Goal: Find specific page/section

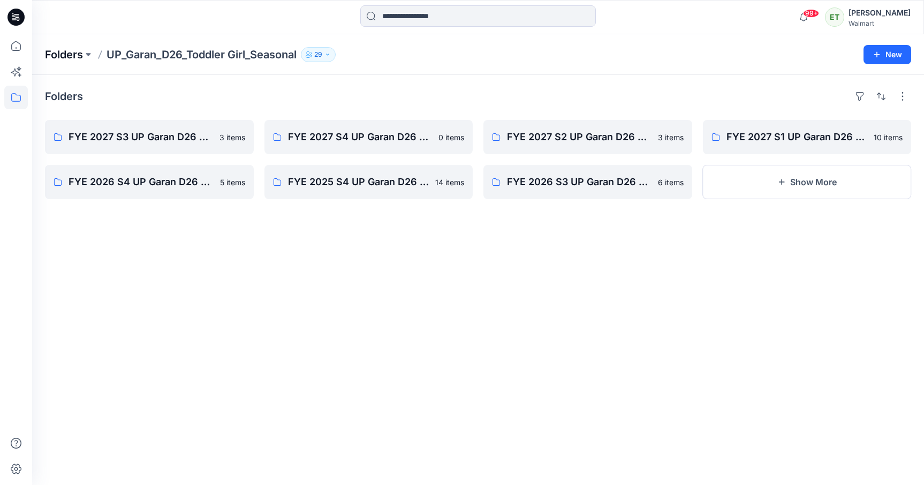
click at [81, 55] on p "Folders" at bounding box center [64, 54] width 38 height 15
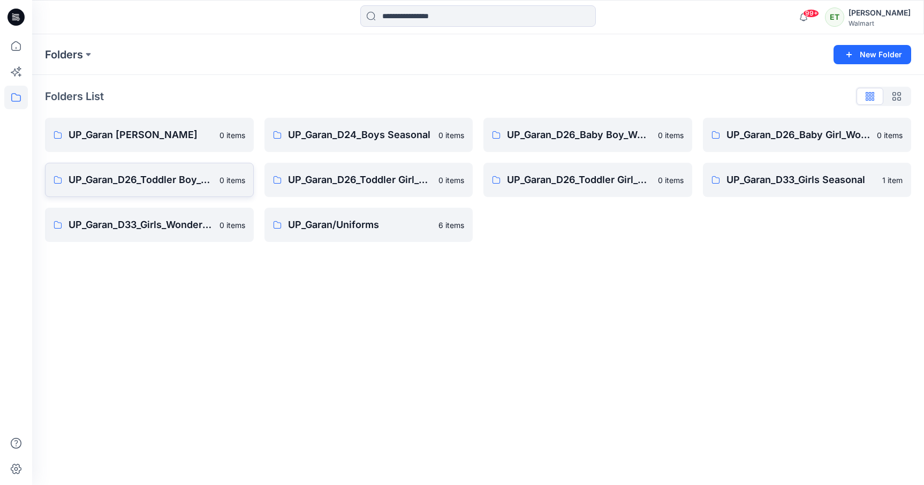
click at [150, 181] on p "UP_Garan_D26_Toddler Boy_Wonder_Nation" at bounding box center [141, 179] width 145 height 15
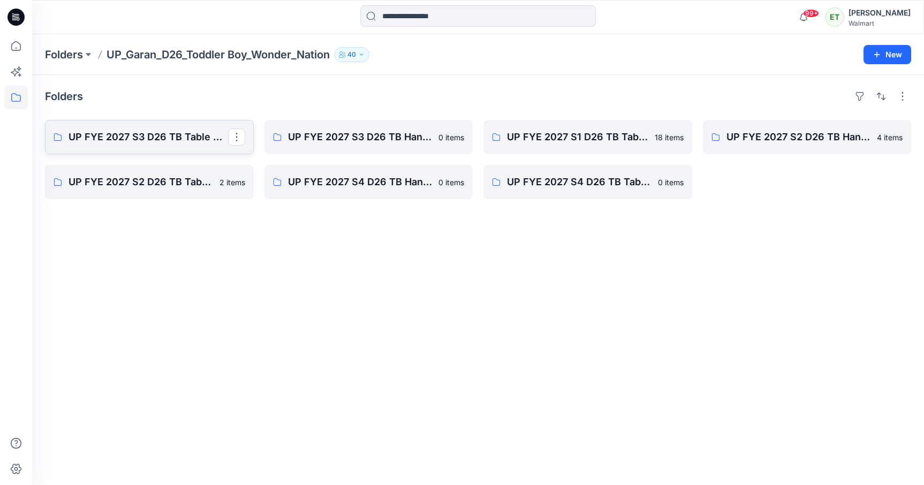
click at [159, 145] on link "UP FYE 2027 S3 D26 TB Table Garan" at bounding box center [149, 137] width 209 height 34
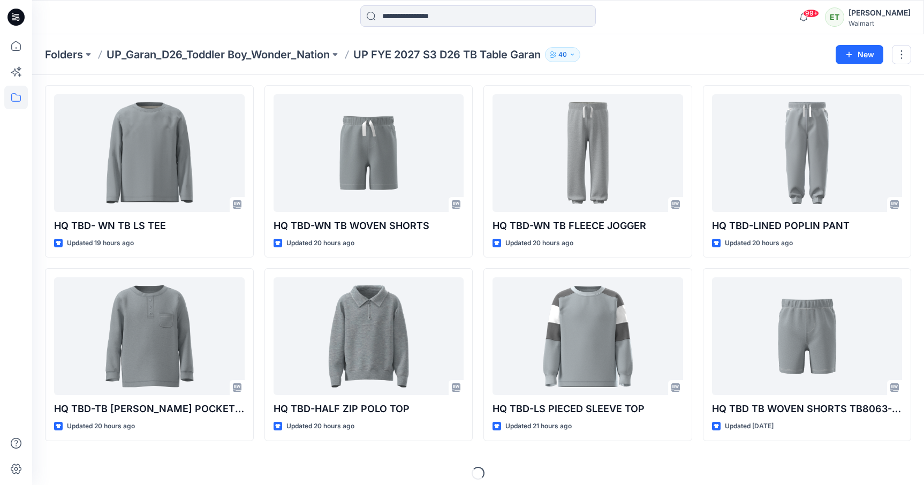
scroll to position [225, 0]
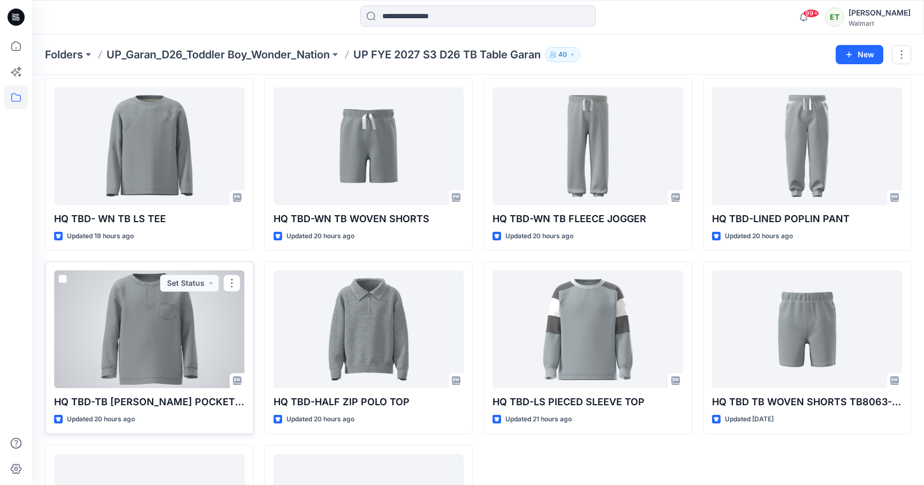
click at [159, 333] on div at bounding box center [149, 329] width 191 height 118
